Goal: Transaction & Acquisition: Purchase product/service

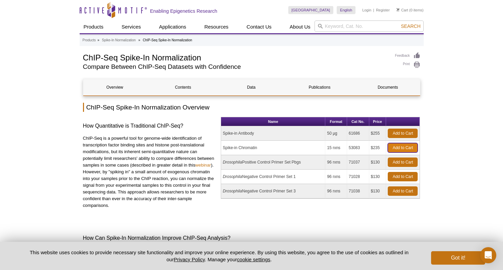
click at [412, 148] on link "Add to Cart" at bounding box center [403, 147] width 30 height 9
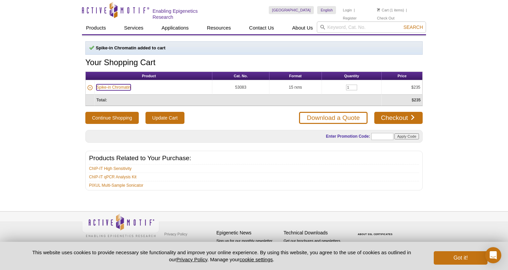
click at [117, 88] on link "Spike-in Chromatin" at bounding box center [113, 87] width 34 height 6
click at [107, 86] on link "Spike-in Chromatin" at bounding box center [113, 87] width 34 height 6
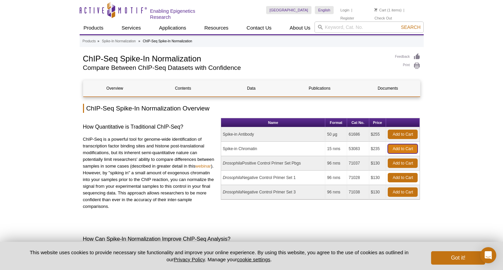
click at [406, 150] on link "Add to Cart" at bounding box center [403, 148] width 30 height 9
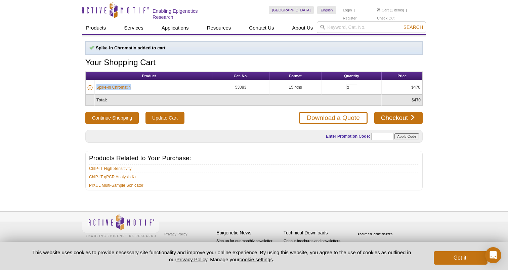
drag, startPoint x: 139, startPoint y: 86, endPoint x: 96, endPoint y: 88, distance: 42.7
click at [96, 88] on td "Spike-in Chromatin" at bounding box center [154, 87] width 118 height 14
copy link "Spike-in Chromatin"
